Goal: Use online tool/utility: Use online tool/utility

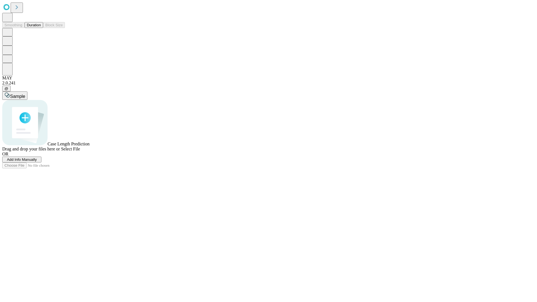
click at [41, 28] on button "Duration" at bounding box center [34, 25] width 18 height 6
click at [25, 94] on span "Sample" at bounding box center [17, 96] width 15 height 5
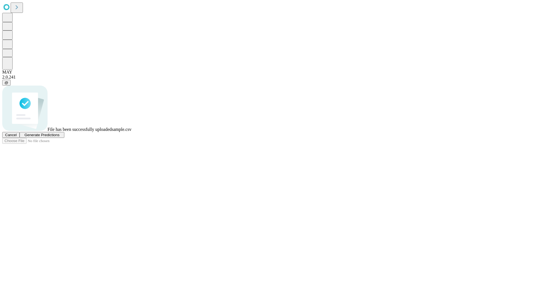
click at [59, 137] on span "Generate Predictions" at bounding box center [41, 135] width 35 height 4
